Goal: Information Seeking & Learning: Learn about a topic

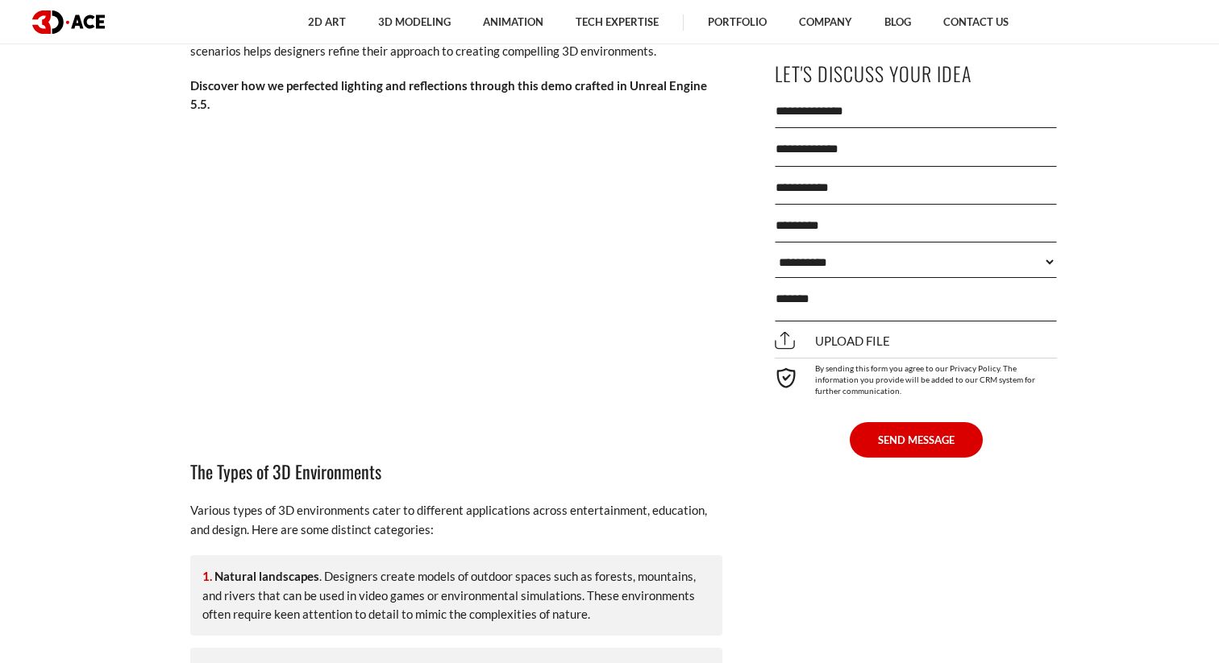
scroll to position [4236, 0]
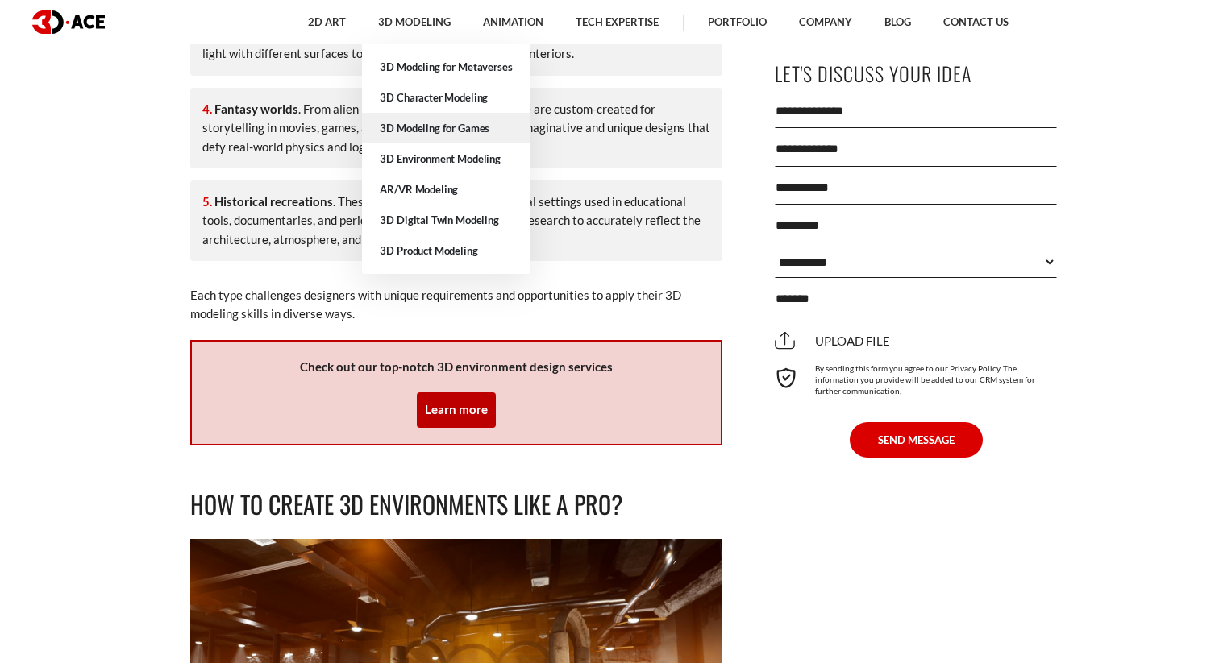
click at [430, 121] on link "3D Modeling for Games" at bounding box center [446, 128] width 168 height 31
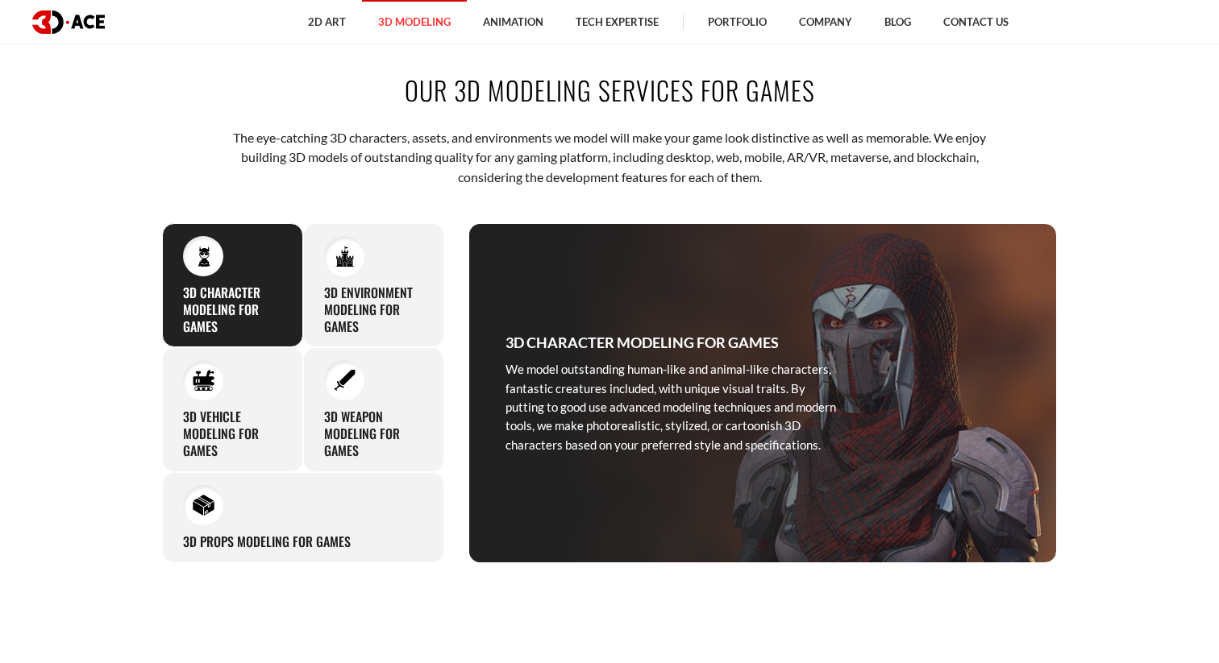
scroll to position [696, 0]
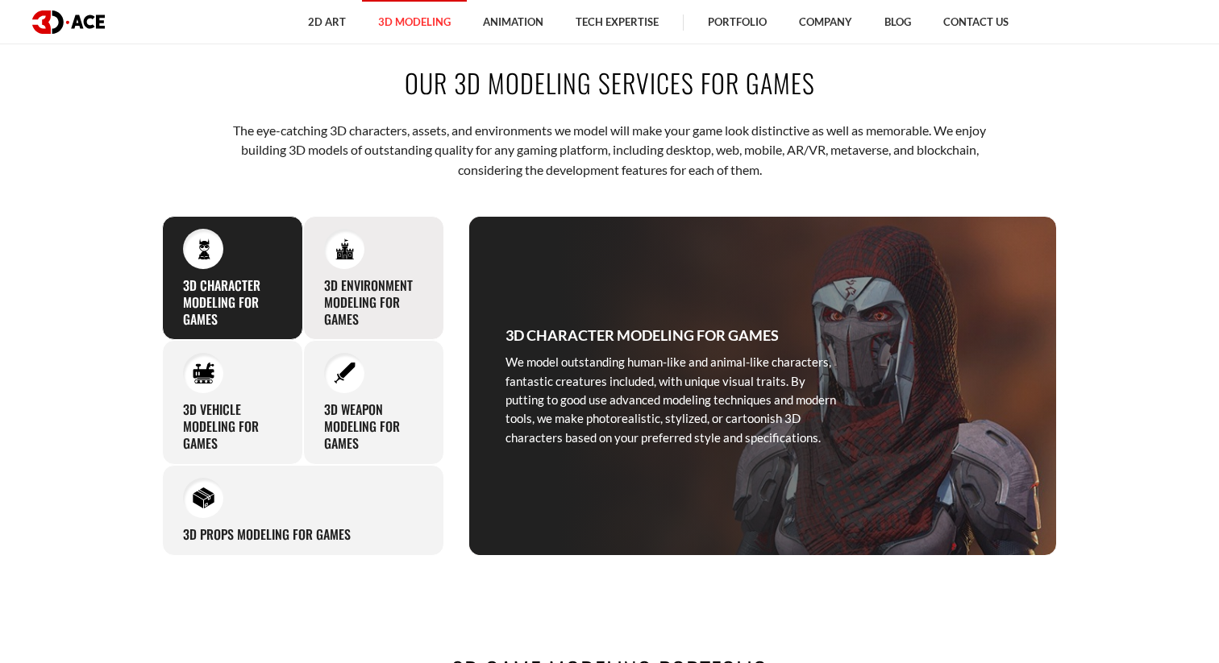
click at [375, 281] on h3 "3D Environment Modeling for Games" at bounding box center [373, 302] width 99 height 50
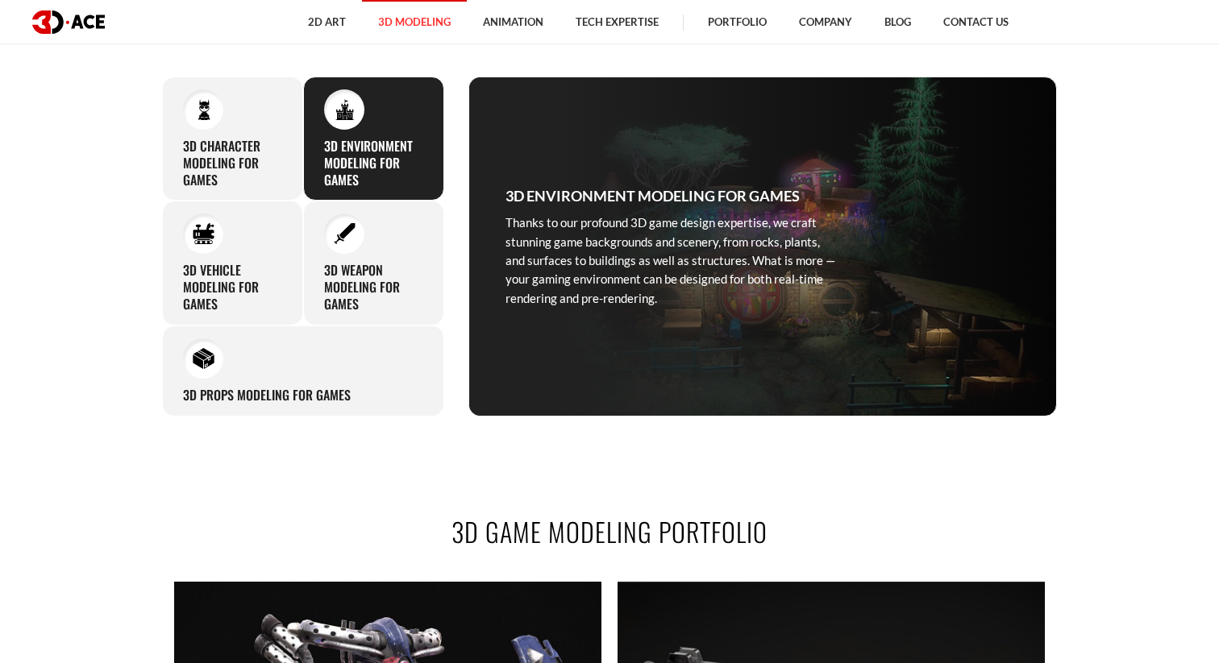
scroll to position [873, 0]
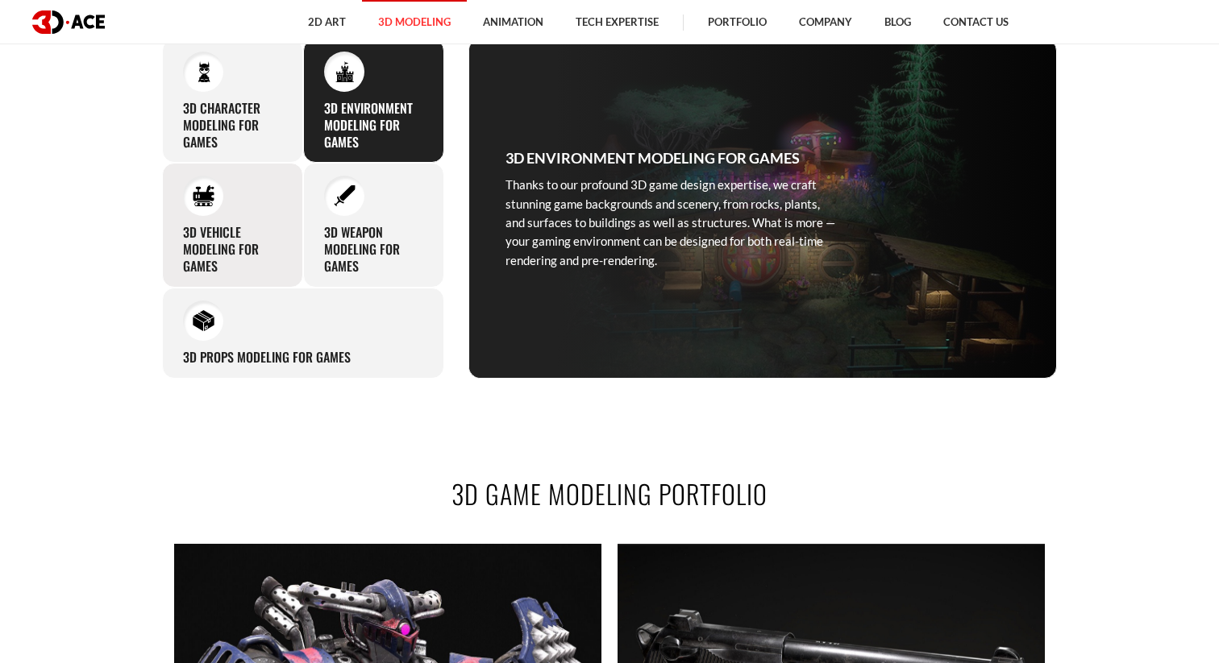
click at [228, 208] on div "3D Vehicle Modeling for Games With hundreds of successful game projects behind …" at bounding box center [232, 225] width 141 height 124
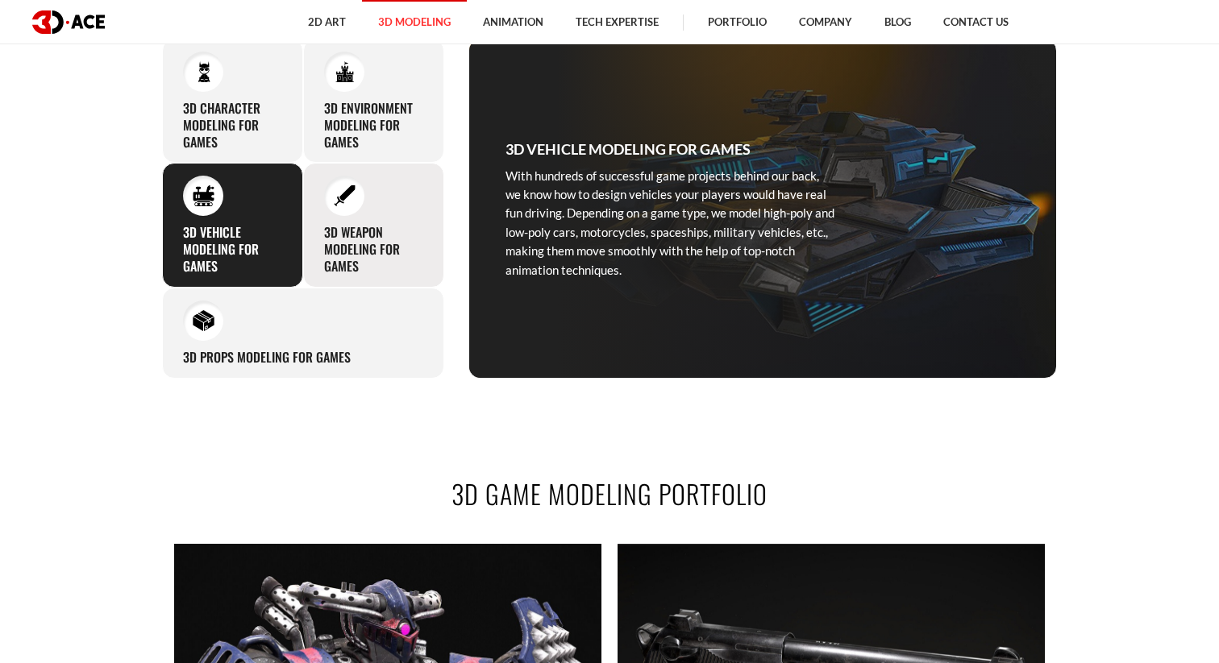
click at [335, 230] on h3 "3D Weapon Modeling for Games" at bounding box center [373, 249] width 99 height 50
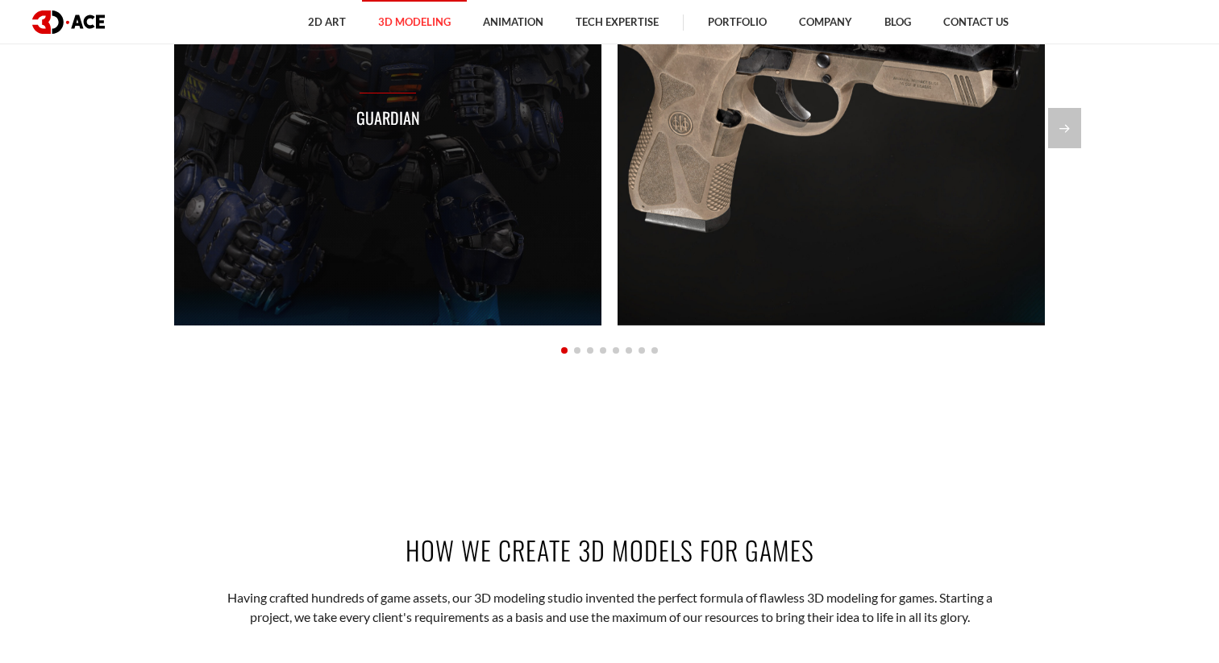
scroll to position [1548, 0]
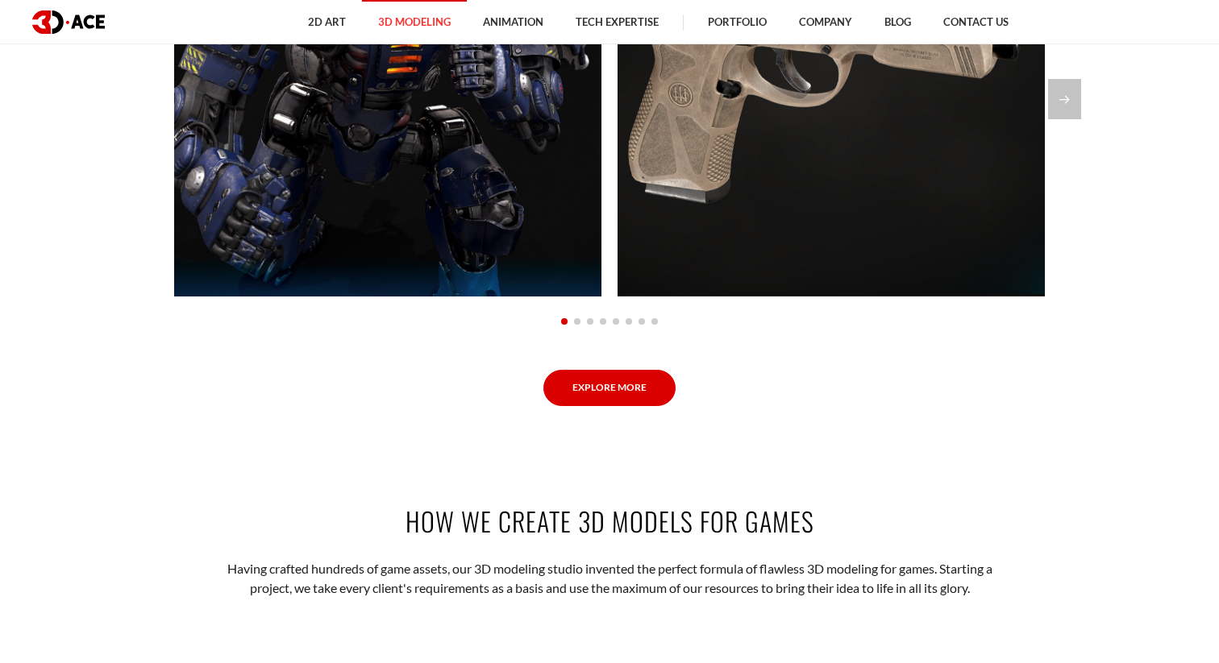
click at [625, 389] on link "Explore More" at bounding box center [609, 388] width 132 height 36
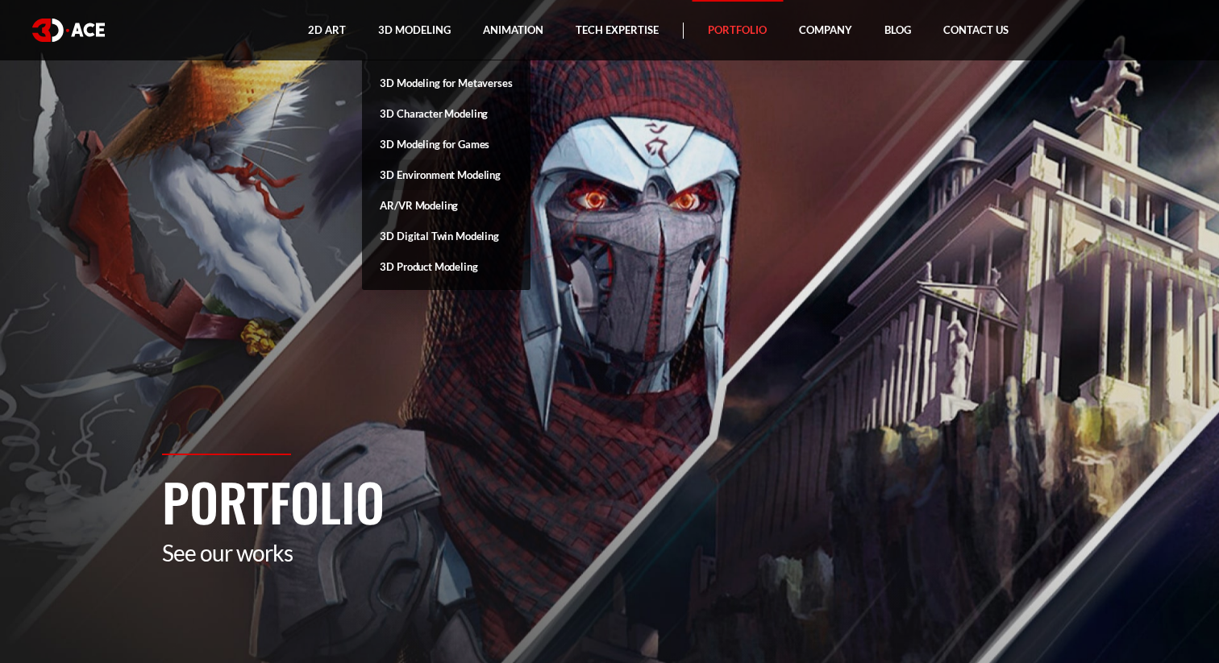
click at [434, 173] on link "3D Environment Modeling" at bounding box center [446, 175] width 168 height 31
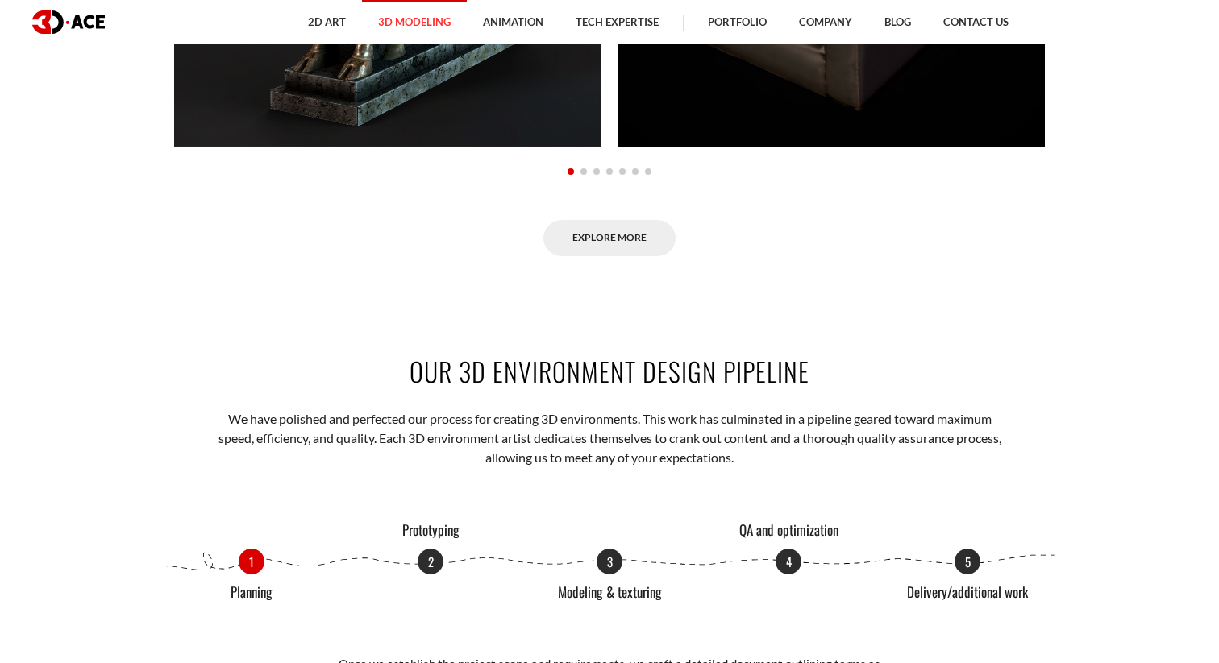
scroll to position [1515, 0]
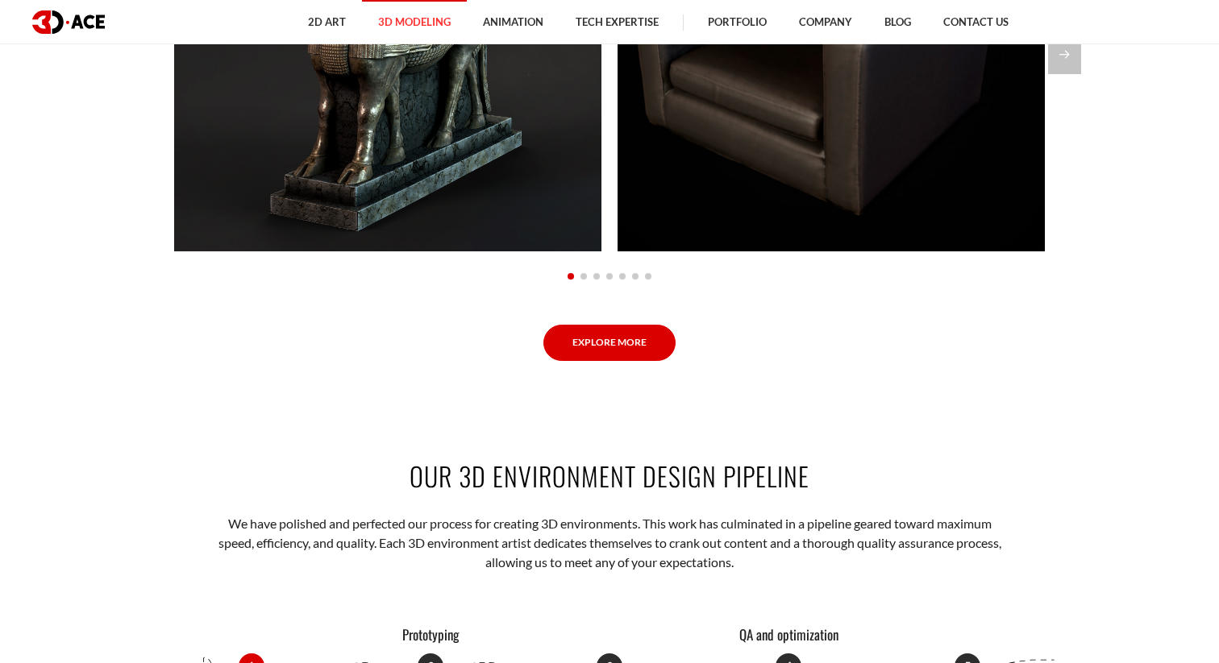
click at [603, 345] on link "Explore More" at bounding box center [609, 343] width 132 height 36
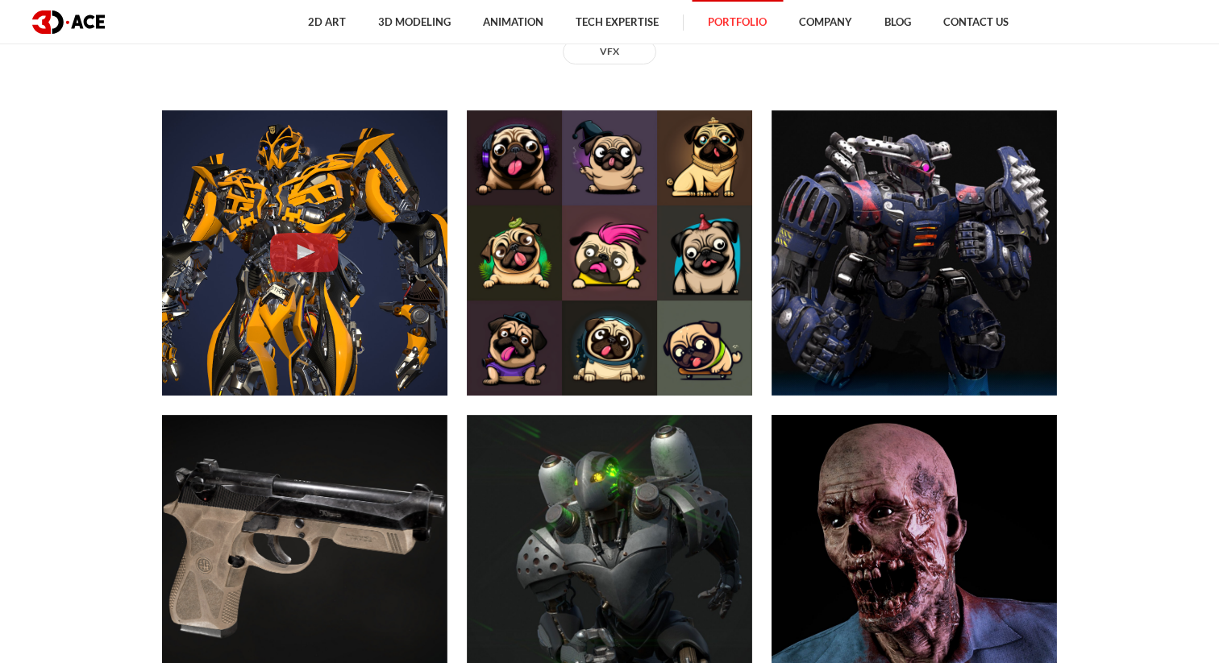
scroll to position [781, 0]
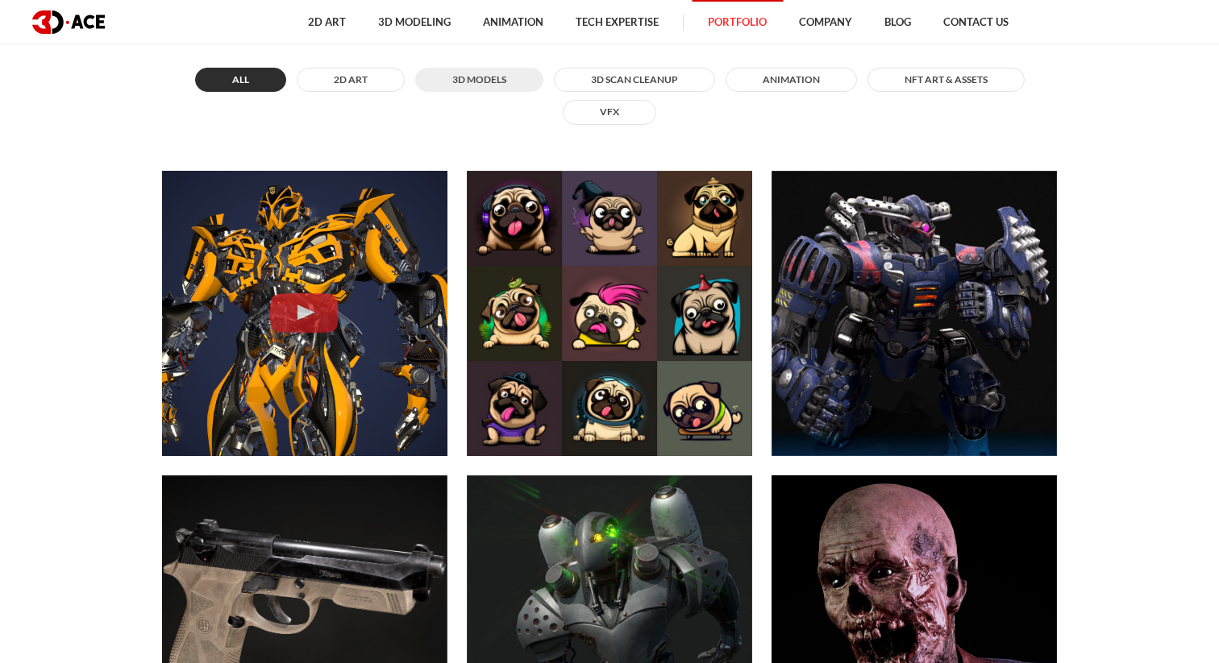
click at [500, 83] on button "3D MODELS" at bounding box center [479, 80] width 128 height 24
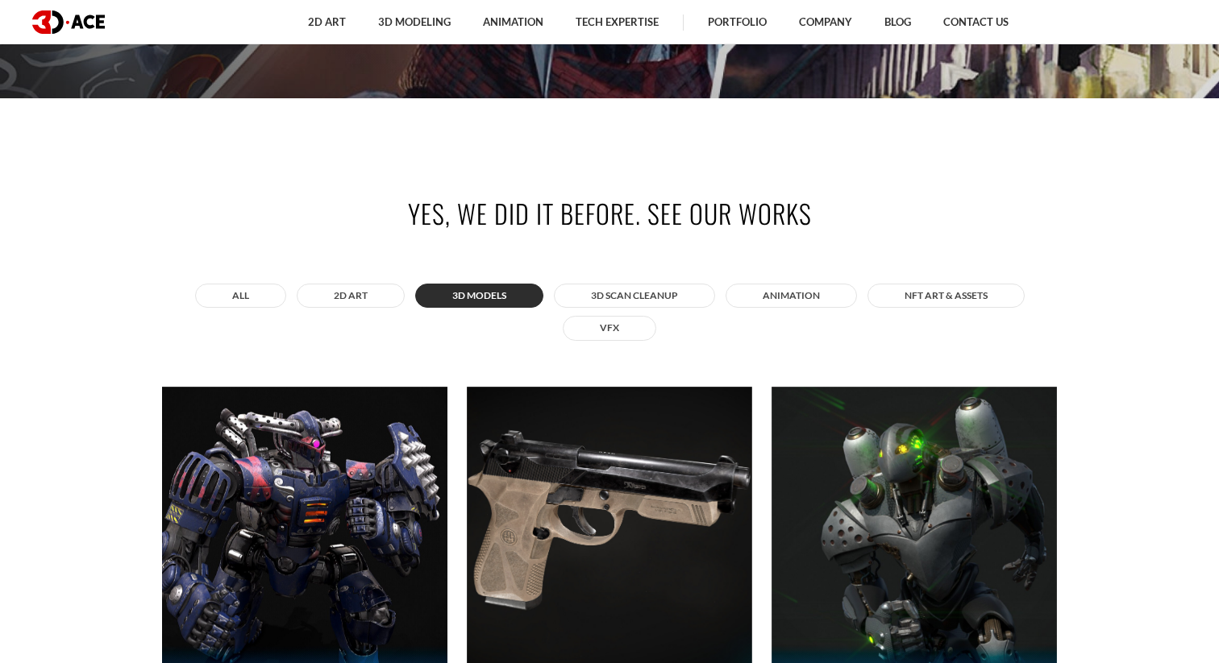
scroll to position [601, 0]
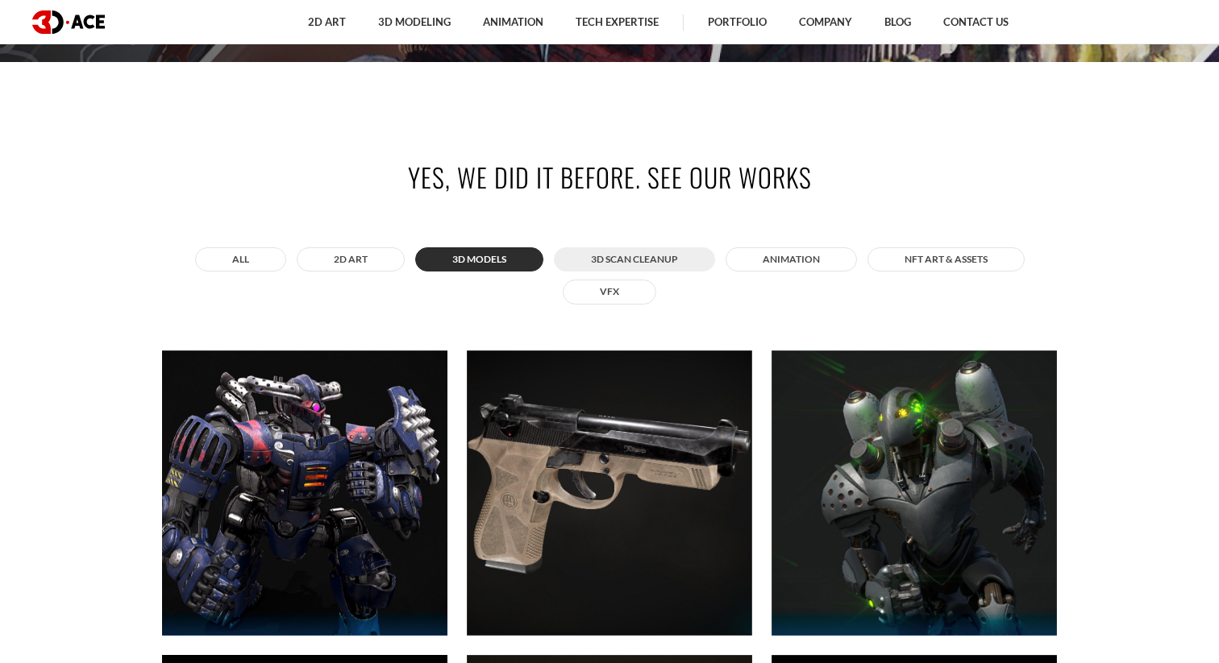
click at [642, 260] on button "3D Scan Cleanup" at bounding box center [634, 259] width 161 height 24
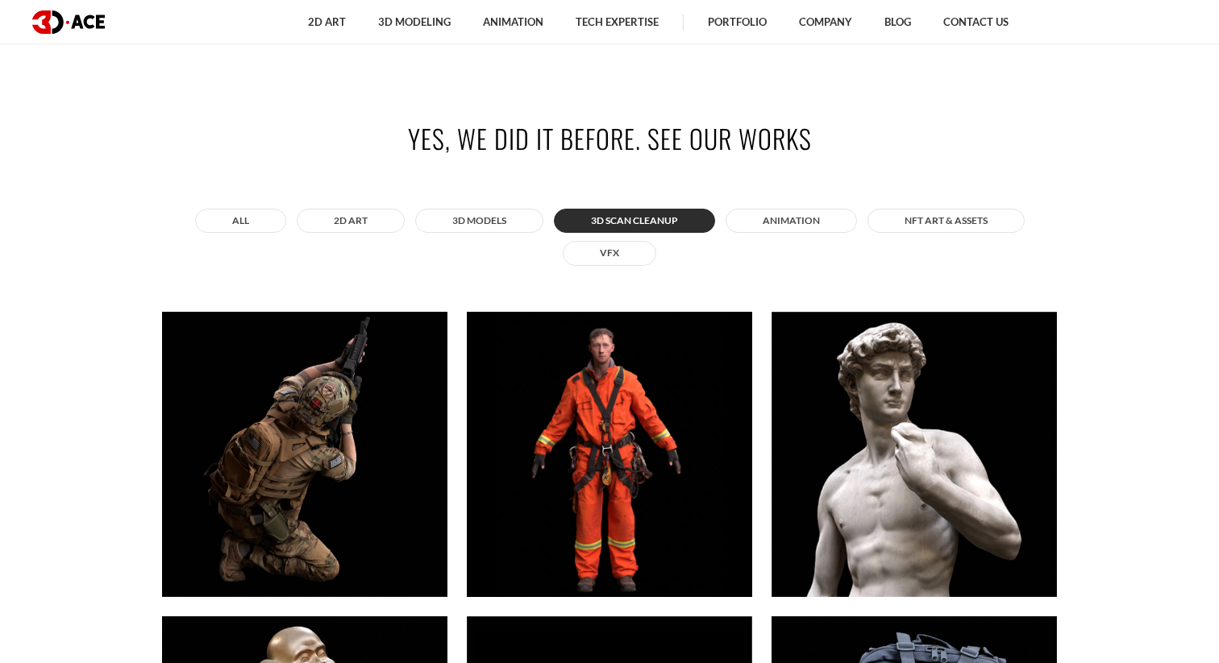
scroll to position [871, 0]
